Goal: Navigation & Orientation: Find specific page/section

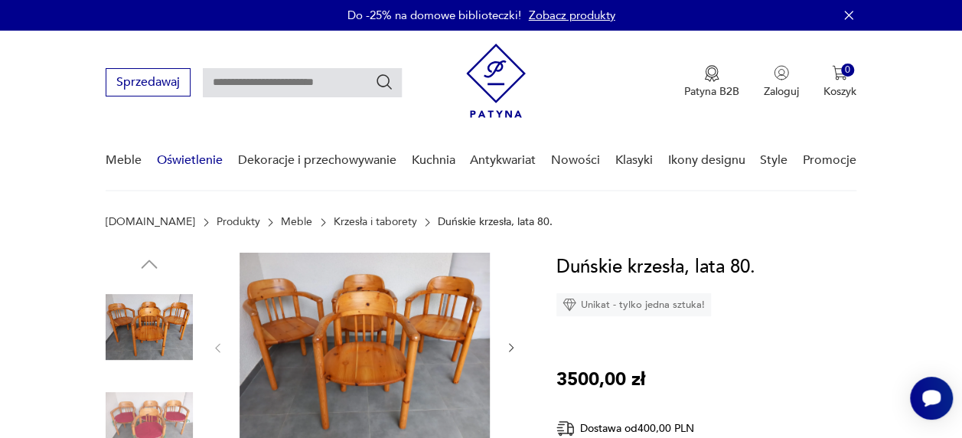
click at [185, 159] on link "Oświetlenie" at bounding box center [190, 160] width 66 height 59
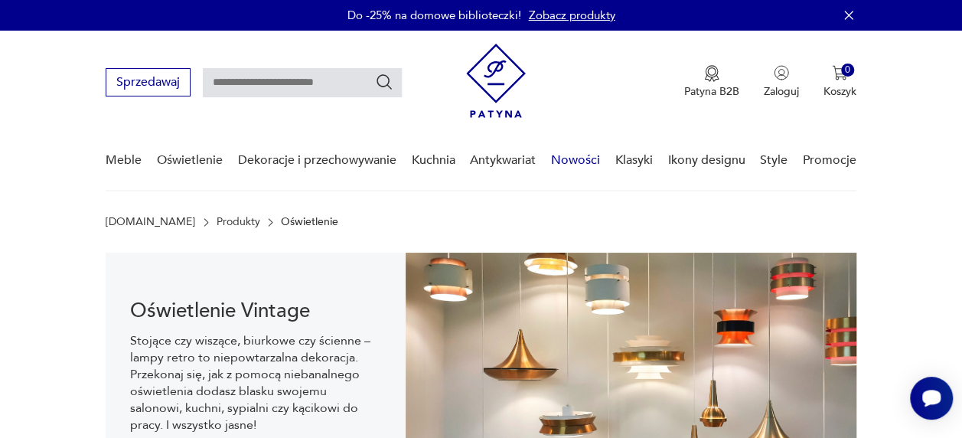
click at [588, 166] on link "Nowości" at bounding box center [575, 160] width 49 height 59
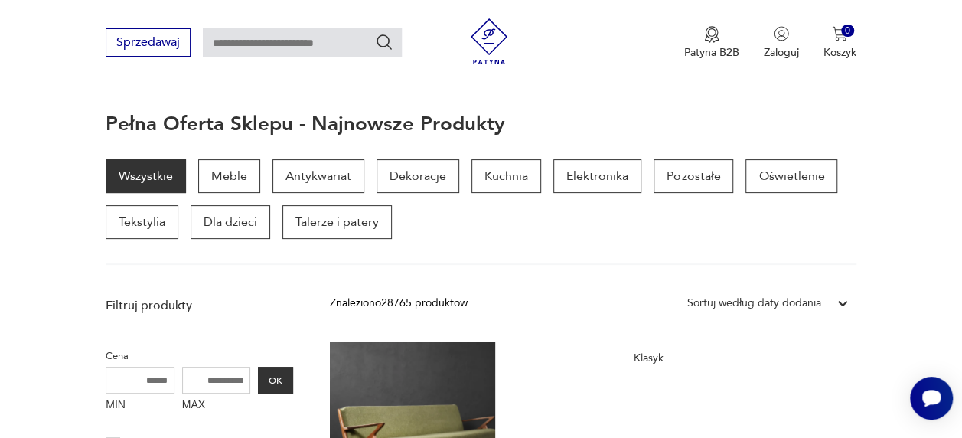
scroll to position [137, 0]
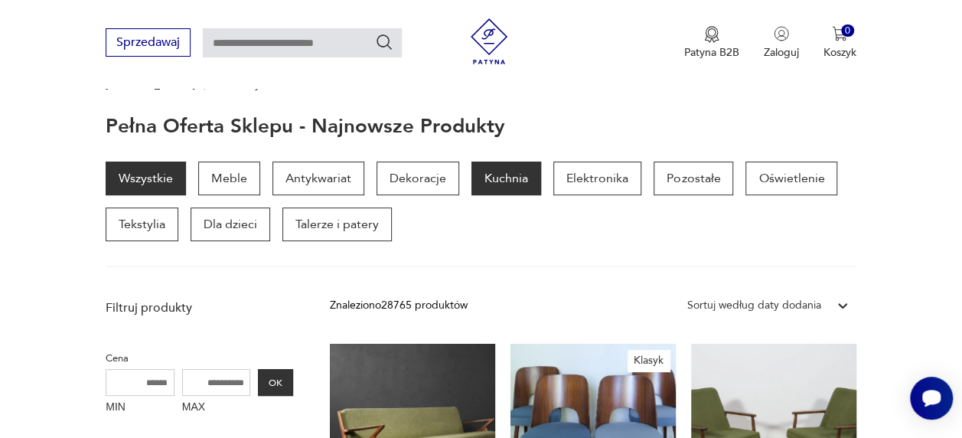
click at [500, 185] on p "Kuchnia" at bounding box center [506, 178] width 70 height 34
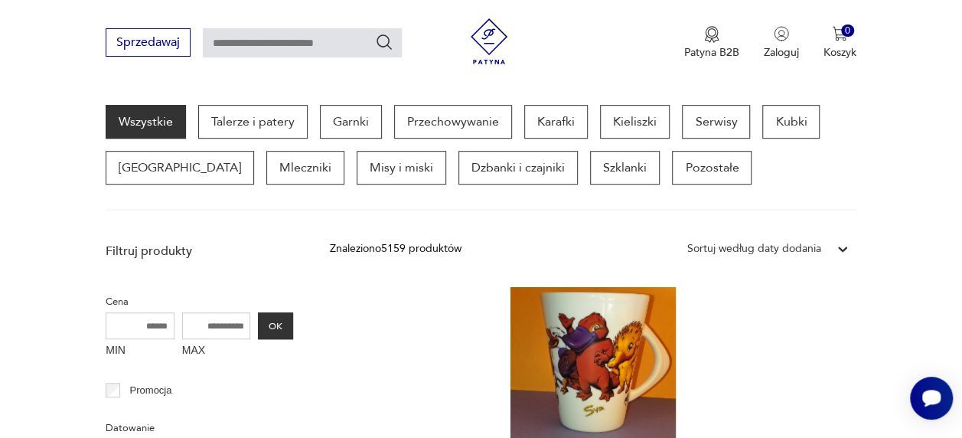
scroll to position [399, 0]
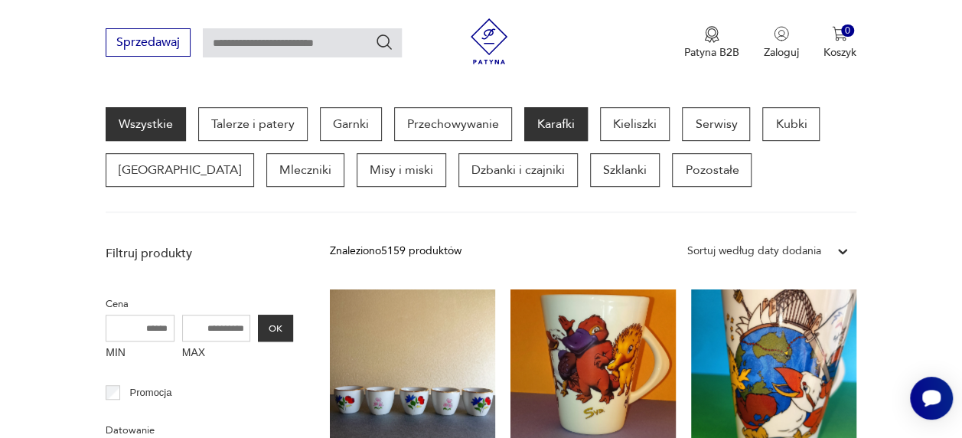
click at [561, 129] on p "Karafki" at bounding box center [556, 124] width 64 height 34
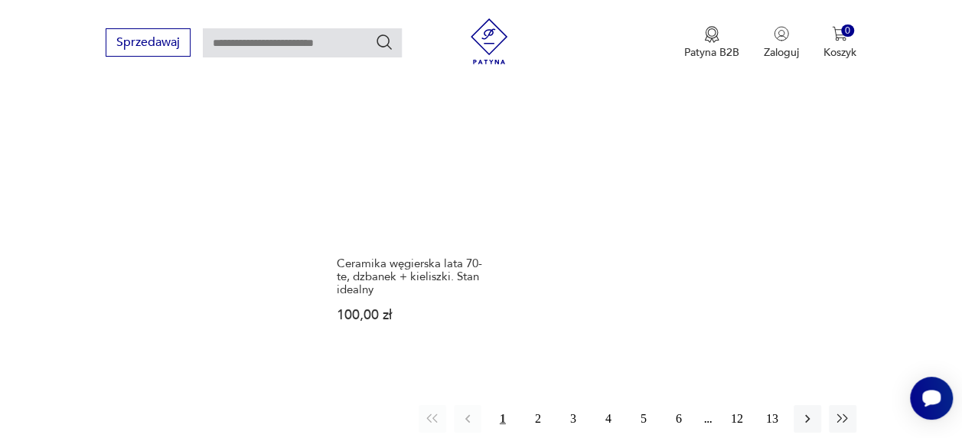
scroll to position [2137, 0]
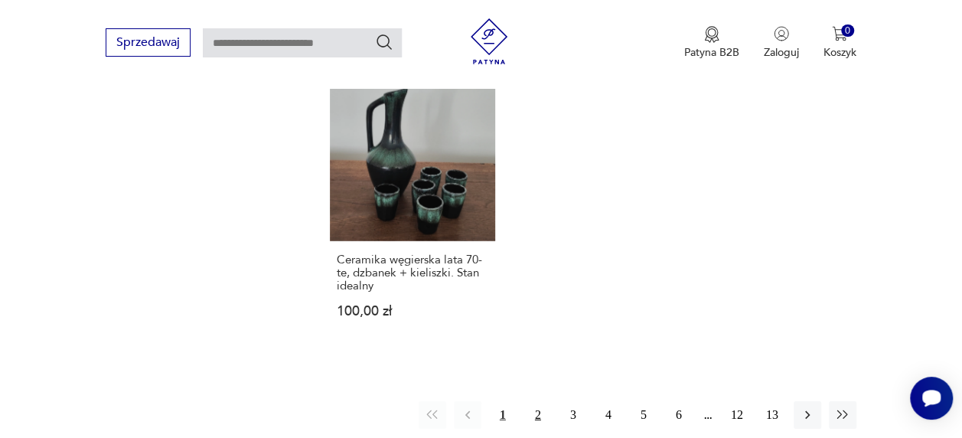
click at [536, 401] on button "2" at bounding box center [538, 415] width 28 height 28
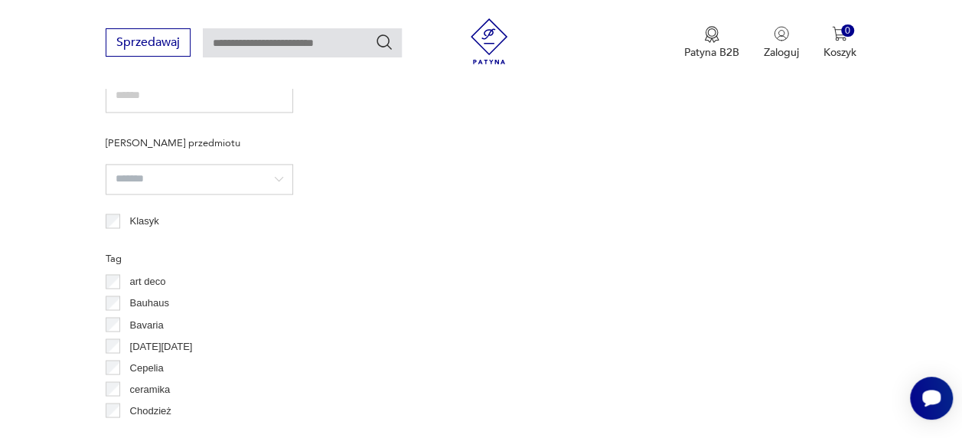
scroll to position [406, 0]
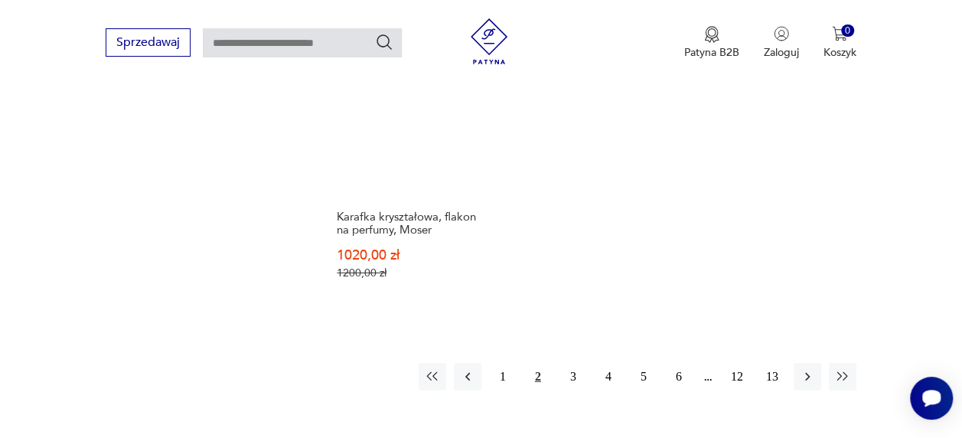
scroll to position [2214, 0]
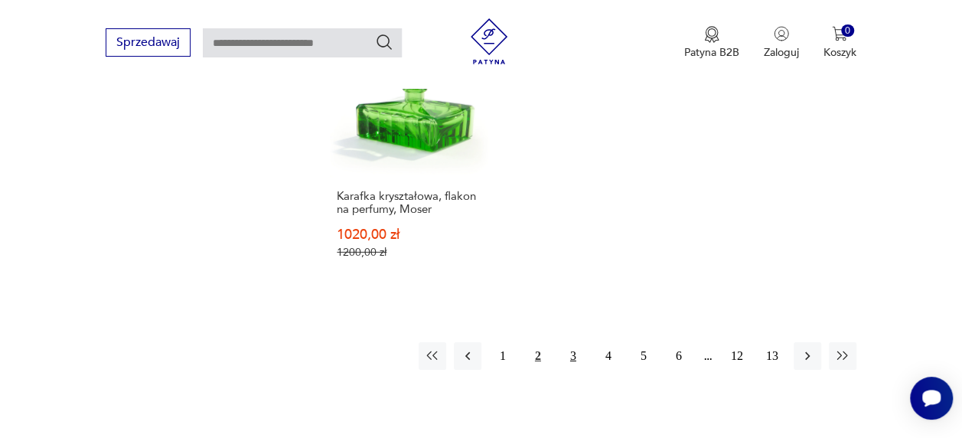
click at [571, 342] on button "3" at bounding box center [573, 356] width 28 height 28
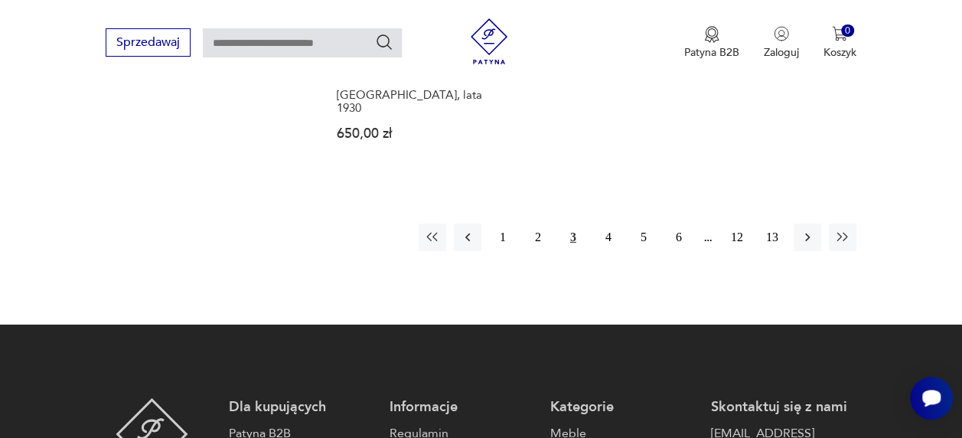
scroll to position [2332, 0]
